Goal: Information Seeking & Learning: Learn about a topic

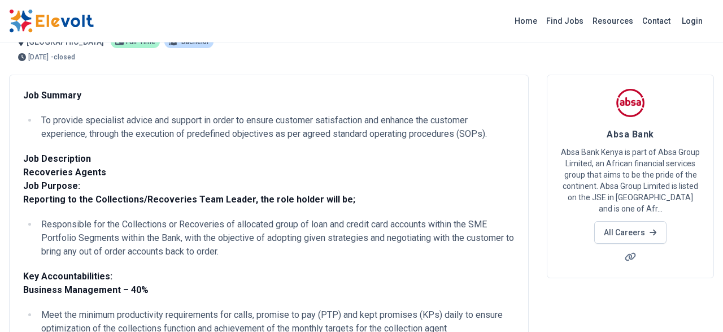
scroll to position [59, 0]
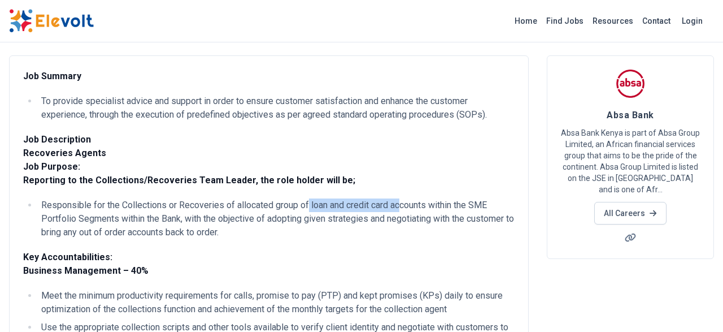
drag, startPoint x: 309, startPoint y: 205, endPoint x: 515, endPoint y: 211, distance: 206.4
click at [404, 205] on li "Responsible for the Collections or Recoveries of allocated group of loan and cr…" at bounding box center [276, 218] width 477 height 41
click at [433, 205] on li "Responsible for the Collections or Recoveries of allocated group of loan and cr…" at bounding box center [276, 218] width 477 height 41
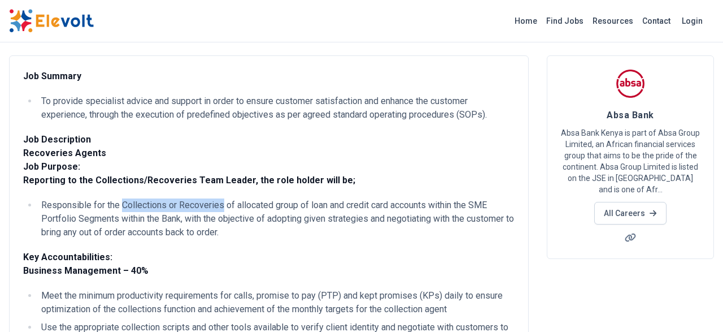
drag, startPoint x: 123, startPoint y: 204, endPoint x: 222, endPoint y: 206, distance: 98.9
click at [222, 206] on li "Responsible for the Collections or Recoveries of allocated group of loan and cr…" at bounding box center [276, 218] width 477 height 41
copy li "Collections or Recoveries"
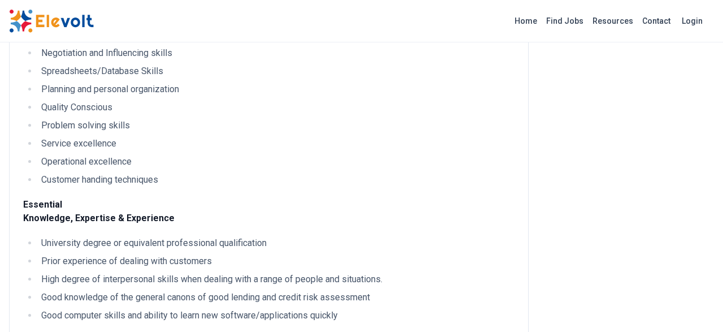
scroll to position [1117, 0]
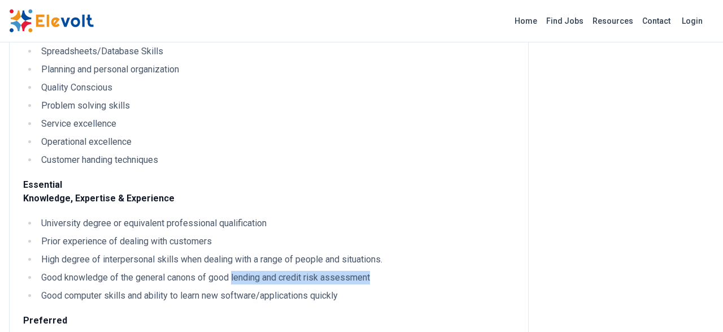
drag, startPoint x: 232, startPoint y: 284, endPoint x: 382, endPoint y: 287, distance: 149.8
click at [382, 284] on li "Good knowledge of the general canons of good lending and credit risk assessment" at bounding box center [276, 278] width 477 height 14
copy li "lending and credit risk assessment"
click at [301, 246] on li "Prior experience of dealing with customers" at bounding box center [276, 242] width 477 height 14
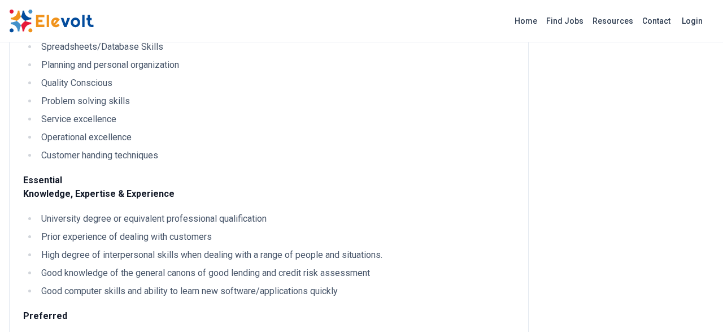
scroll to position [1176, 0]
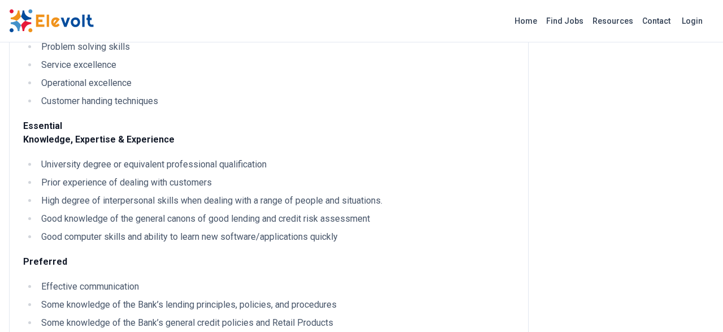
scroll to position [1176, 0]
